Goal: Information Seeking & Learning: Learn about a topic

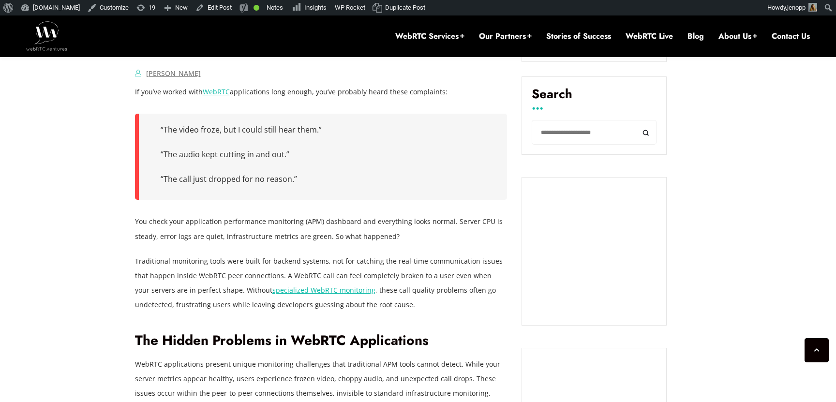
scroll to position [671, 0]
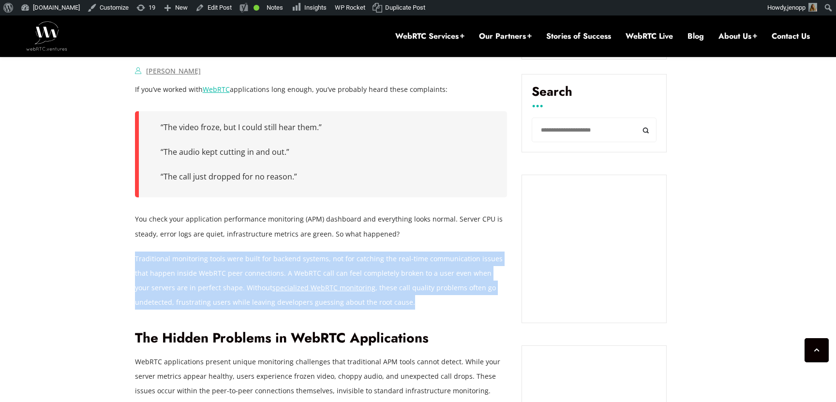
drag, startPoint x: 340, startPoint y: 302, endPoint x: 136, endPoint y: 261, distance: 207.8
click at [136, 261] on p "Traditional monitoring tools were built for backend systems, not for catching t…" at bounding box center [321, 281] width 373 height 58
copy p "Traditional monitoring tools were built for backend systems, not for catching t…"
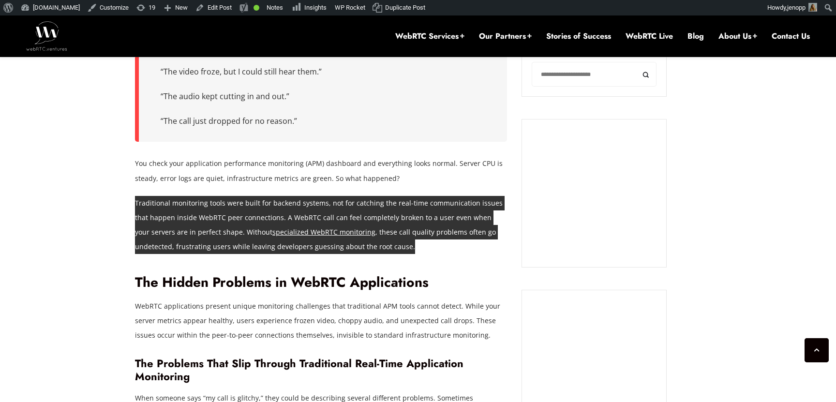
scroll to position [718, 0]
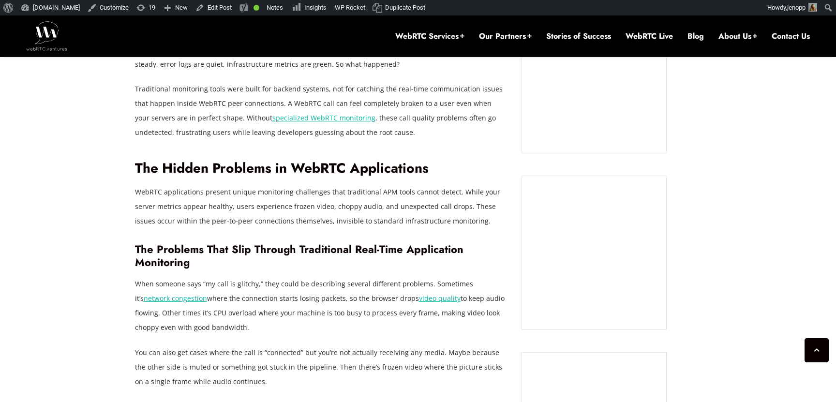
scroll to position [1027, 0]
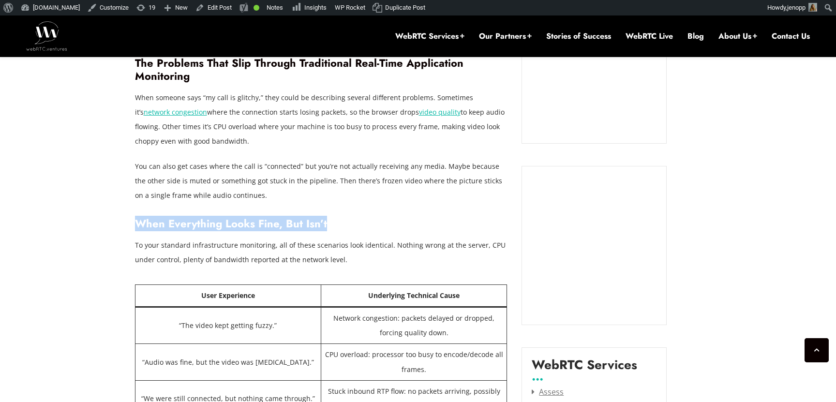
drag, startPoint x: 137, startPoint y: 225, endPoint x: 338, endPoint y: 224, distance: 201.3
click at [338, 224] on h3 "When Everything Looks Fine, But Isn’t" at bounding box center [321, 223] width 373 height 13
copy h3 "When Everything Looks Fine, But Isn’t"
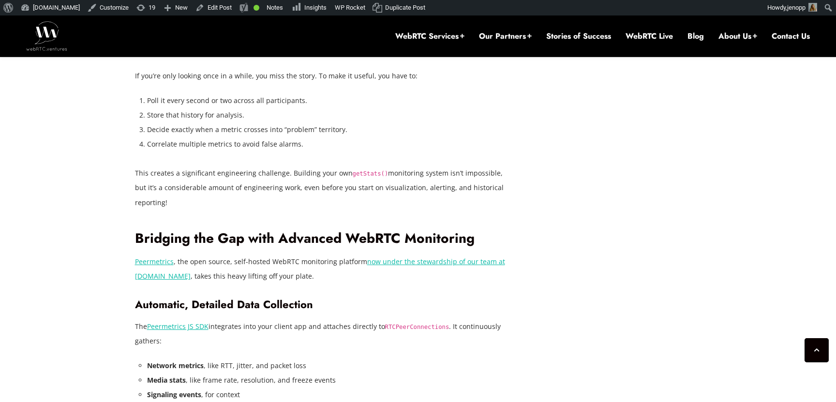
scroll to position [1730, 0]
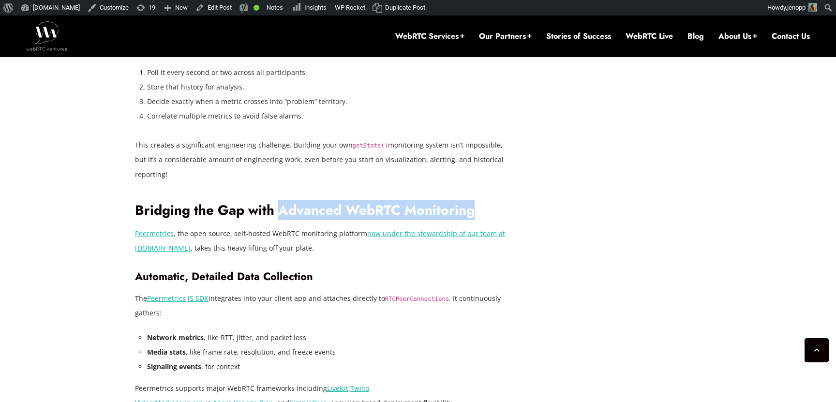
drag, startPoint x: 280, startPoint y: 211, endPoint x: 476, endPoint y: 213, distance: 195.5
click at [476, 213] on h2 "Bridging the Gap with Advanced WebRTC Monitoring" at bounding box center [321, 210] width 373 height 17
copy h2 "Advanced WebRTC Monitoring"
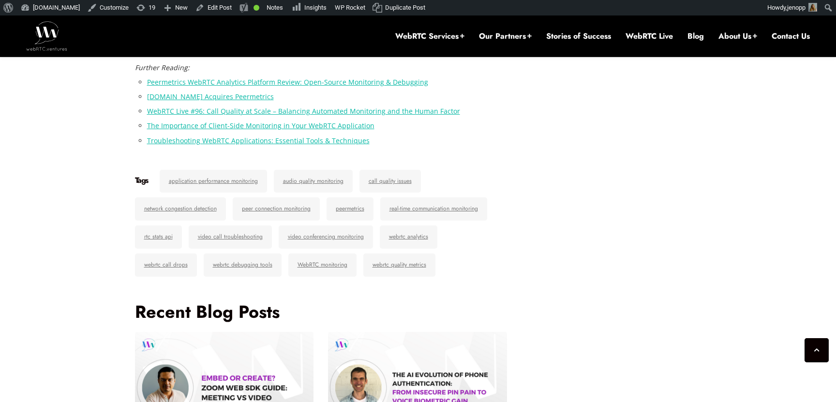
scroll to position [2562, 0]
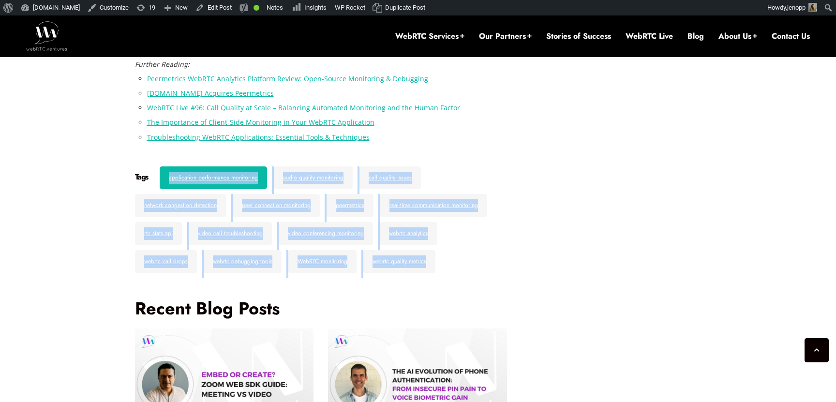
drag, startPoint x: 373, startPoint y: 262, endPoint x: 168, endPoint y: 178, distance: 221.4
click at [168, 178] on div "Tags application performance monitoring audio quality monitoring call quality i…" at bounding box center [321, 222] width 373 height 112
copy div "application performance monitoring audio quality monitoring call quality issues…"
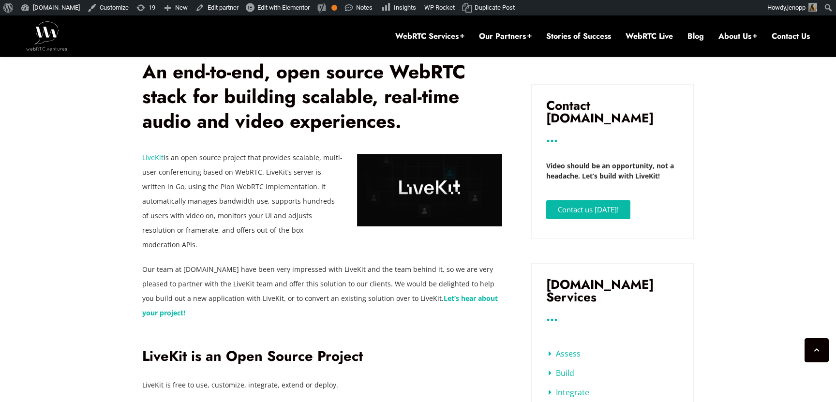
scroll to position [428, 0]
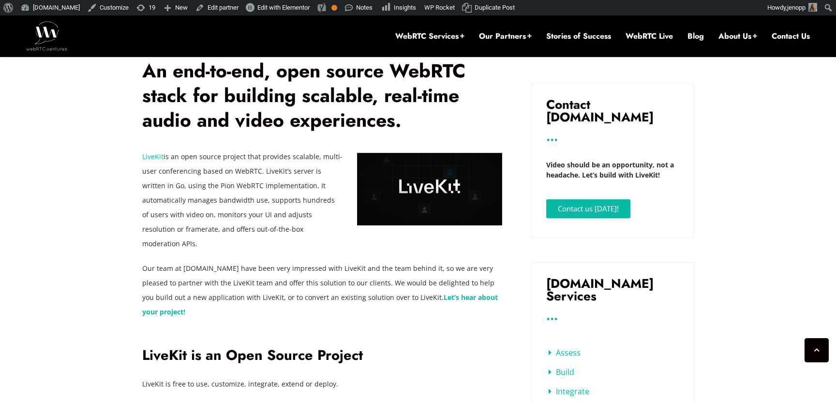
drag, startPoint x: 389, startPoint y: 270, endPoint x: 419, endPoint y: 281, distance: 31.8
click at [419, 281] on span "Our team at WebRTC.ventures have been very impressed with LiveKit and the team …" at bounding box center [318, 283] width 352 height 38
copy span "We would be delighted to help you build out a new application with LiveKit, or …"
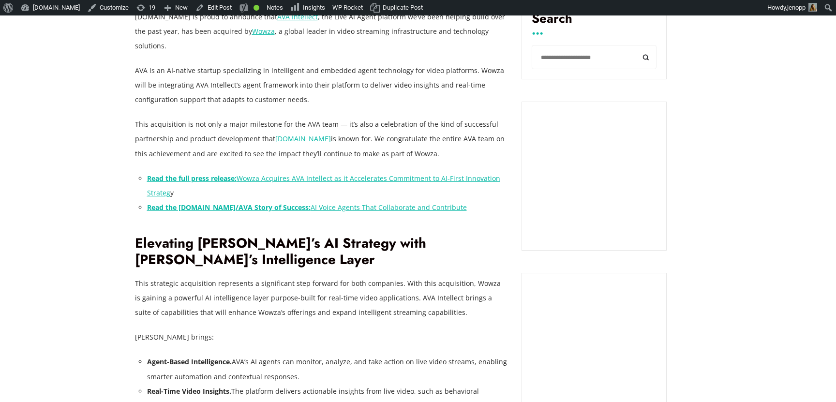
click at [296, 208] on strong "Read the WebRTC.ventures/AVA Story of Success:" at bounding box center [229, 207] width 164 height 9
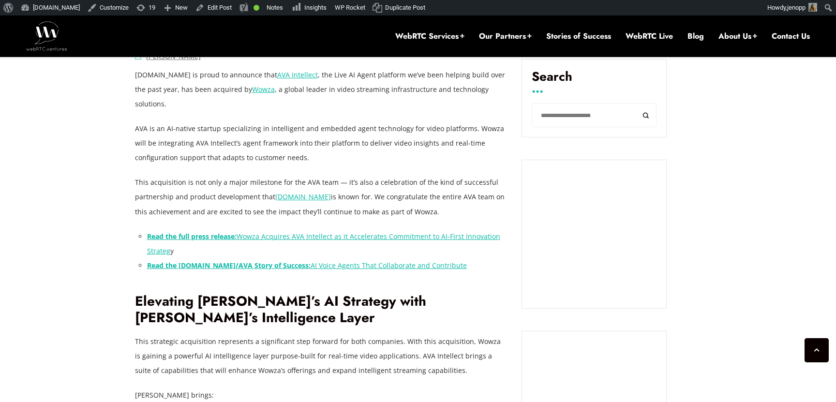
scroll to position [786, 0]
